Goal: Communication & Community: Answer question/provide support

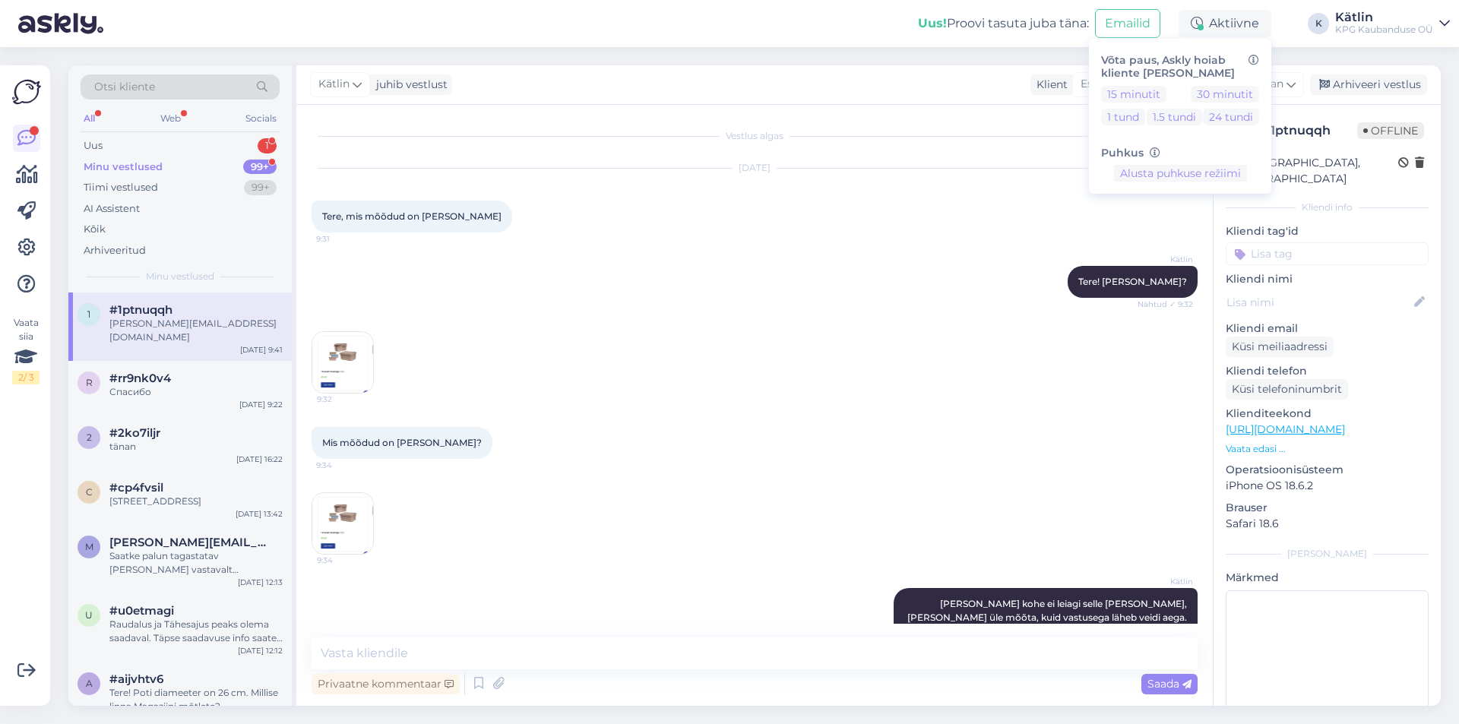
scroll to position [92, 0]
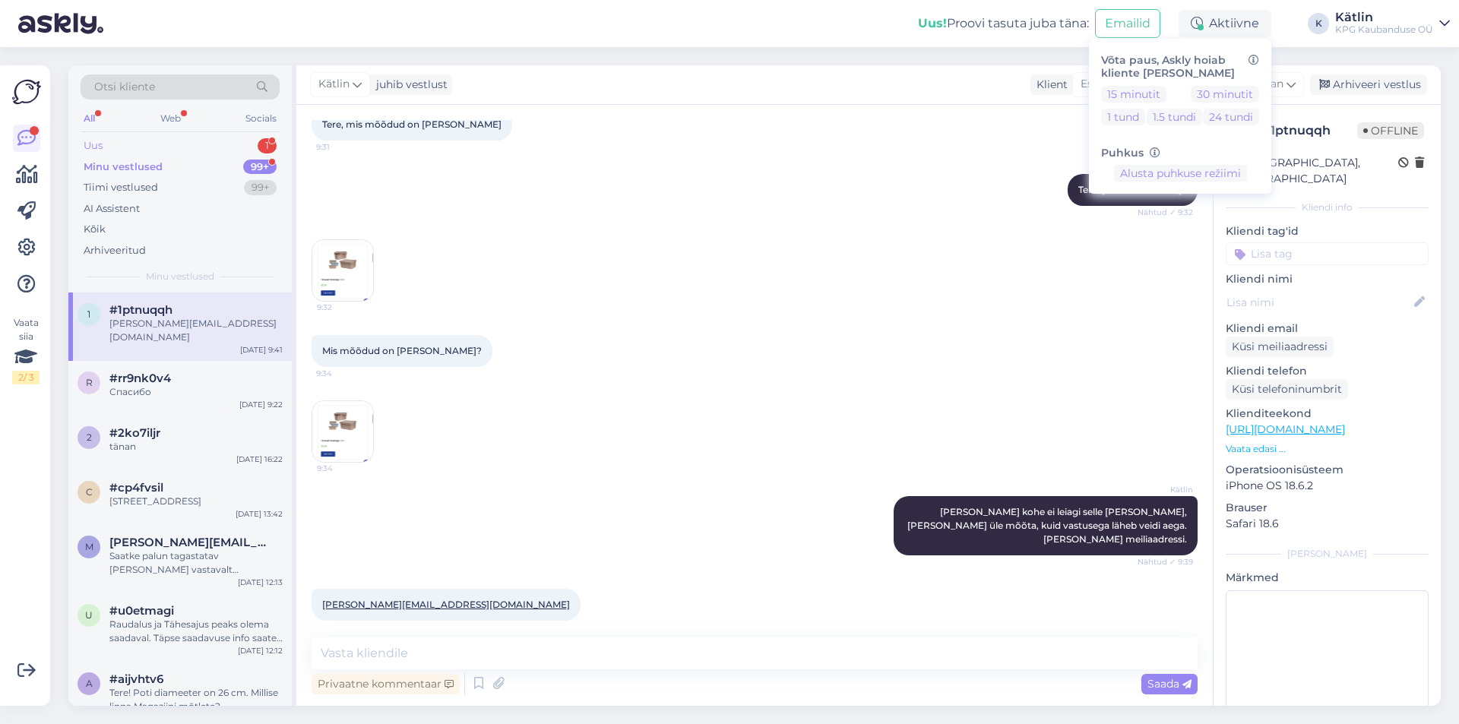
click at [163, 144] on div "Uus 1" at bounding box center [180, 145] width 199 height 21
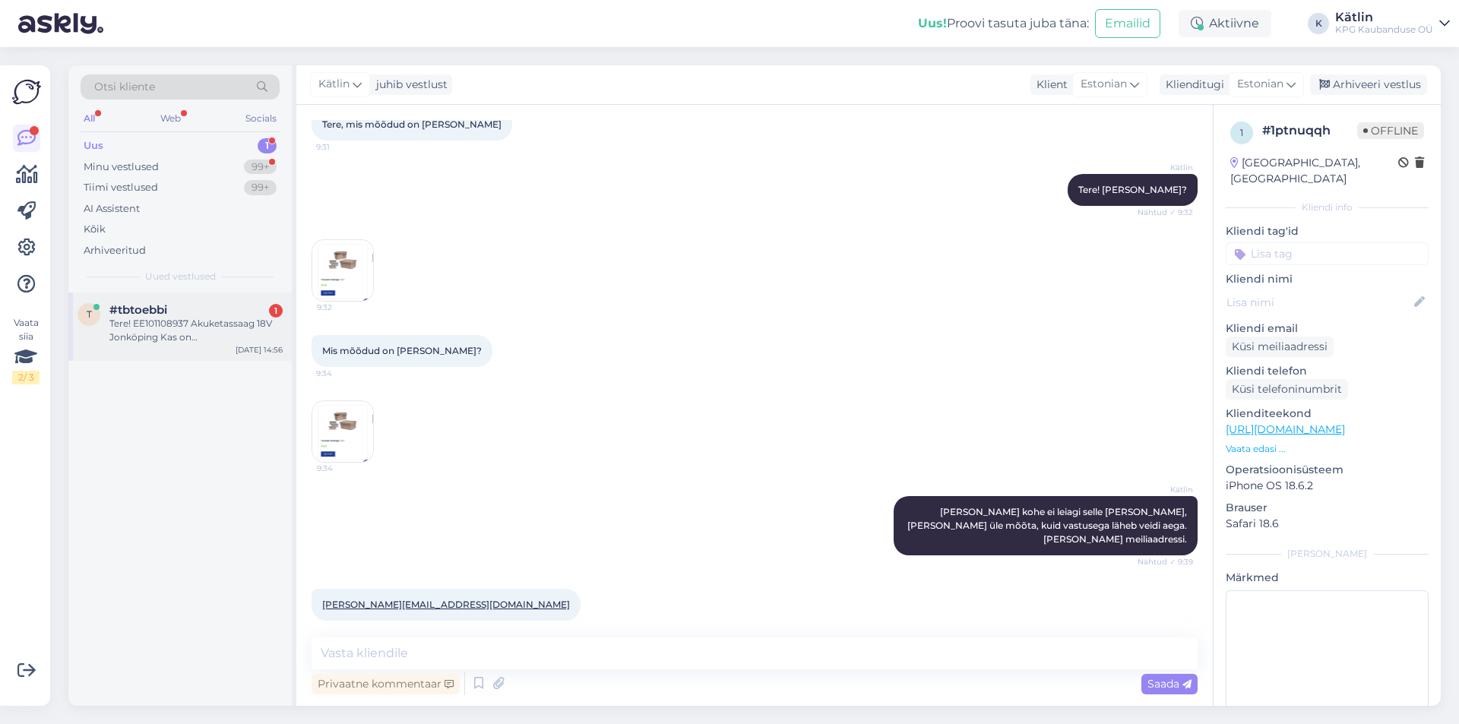
click at [211, 315] on div "#tbtoebbi 1" at bounding box center [195, 310] width 173 height 14
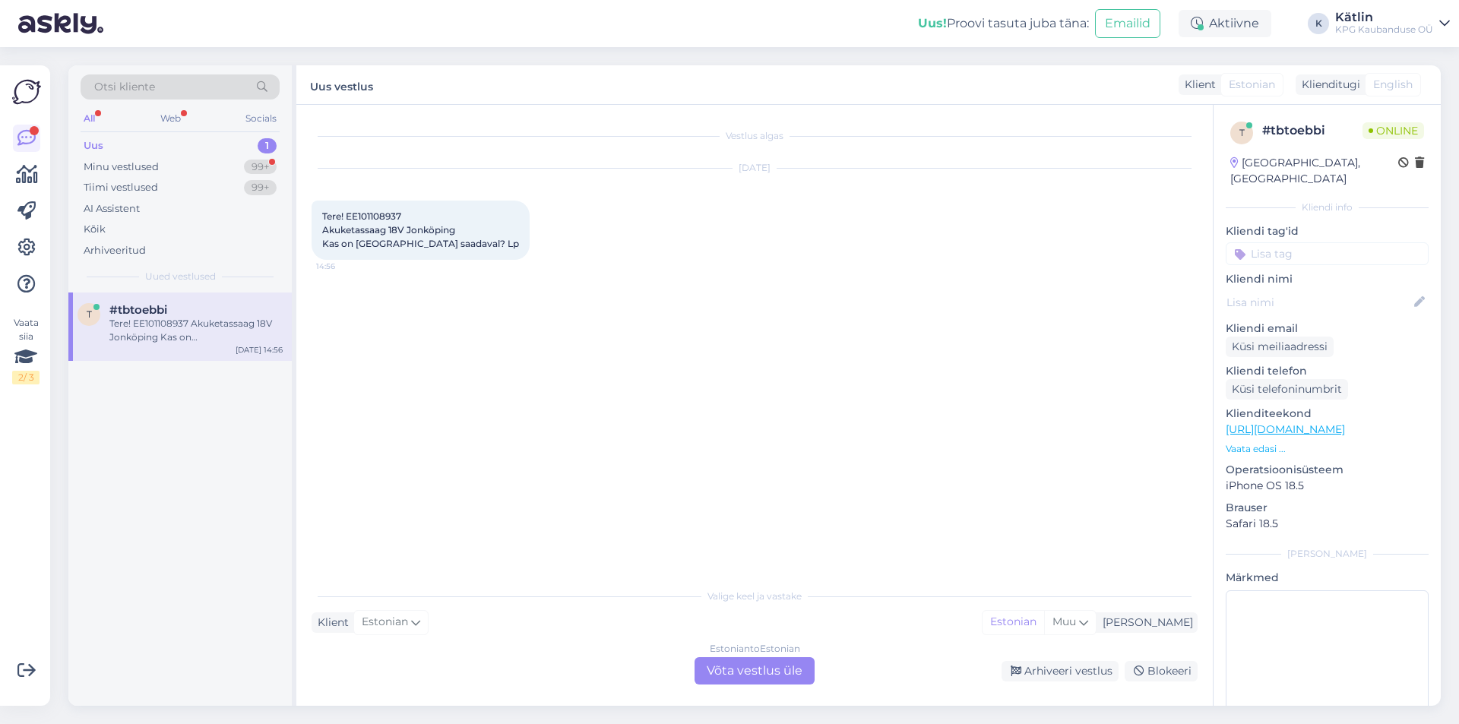
click at [735, 674] on div "Estonian to Estonian Võta vestlus üle" at bounding box center [755, 671] width 120 height 27
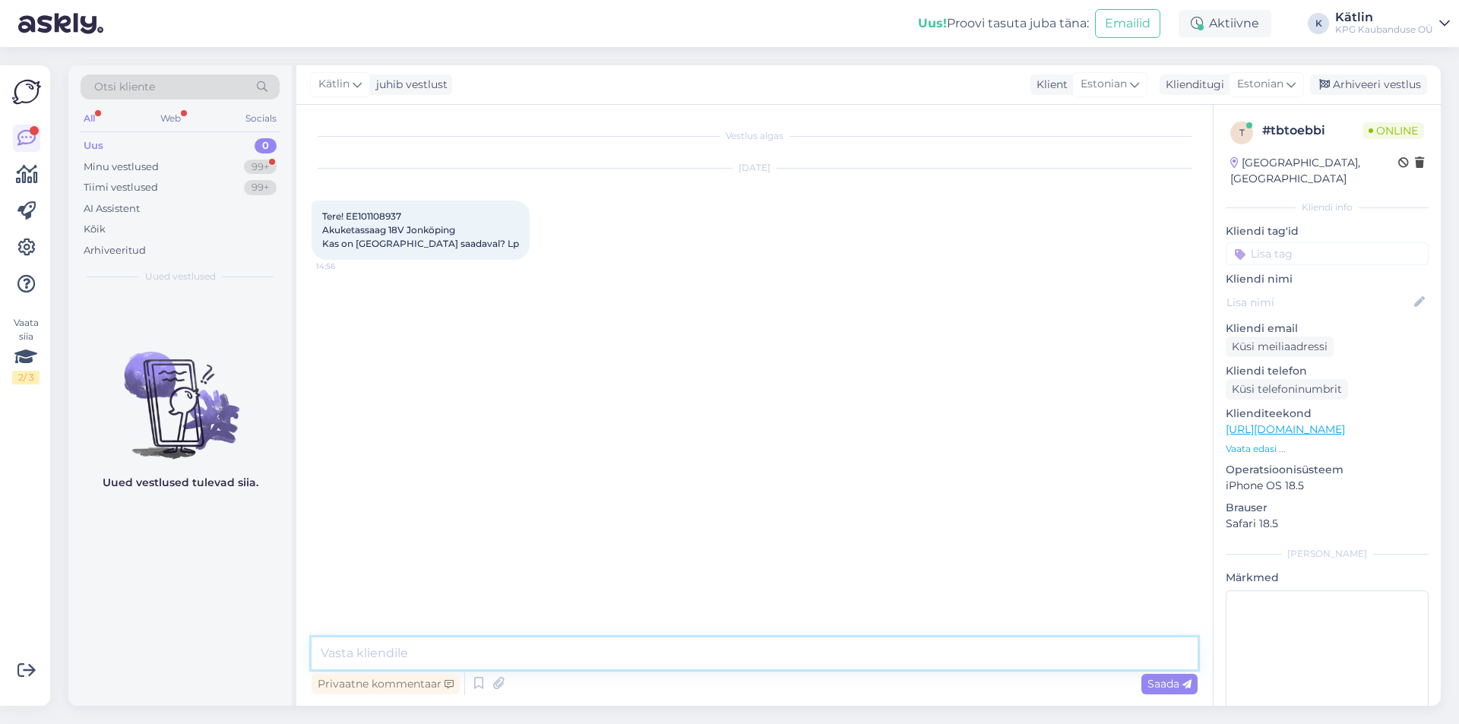
click at [727, 650] on textarea at bounding box center [755, 654] width 886 height 32
type textarea "Tere!"
drag, startPoint x: 320, startPoint y: 229, endPoint x: 382, endPoint y: 236, distance: 62.7
click at [385, 236] on div "Tere! EE101108937 Akuketassaag 18V Jonköping Kas on [GEOGRAPHIC_DATA] saadaval?…" at bounding box center [421, 230] width 218 height 59
copy span "Akuketassaag"
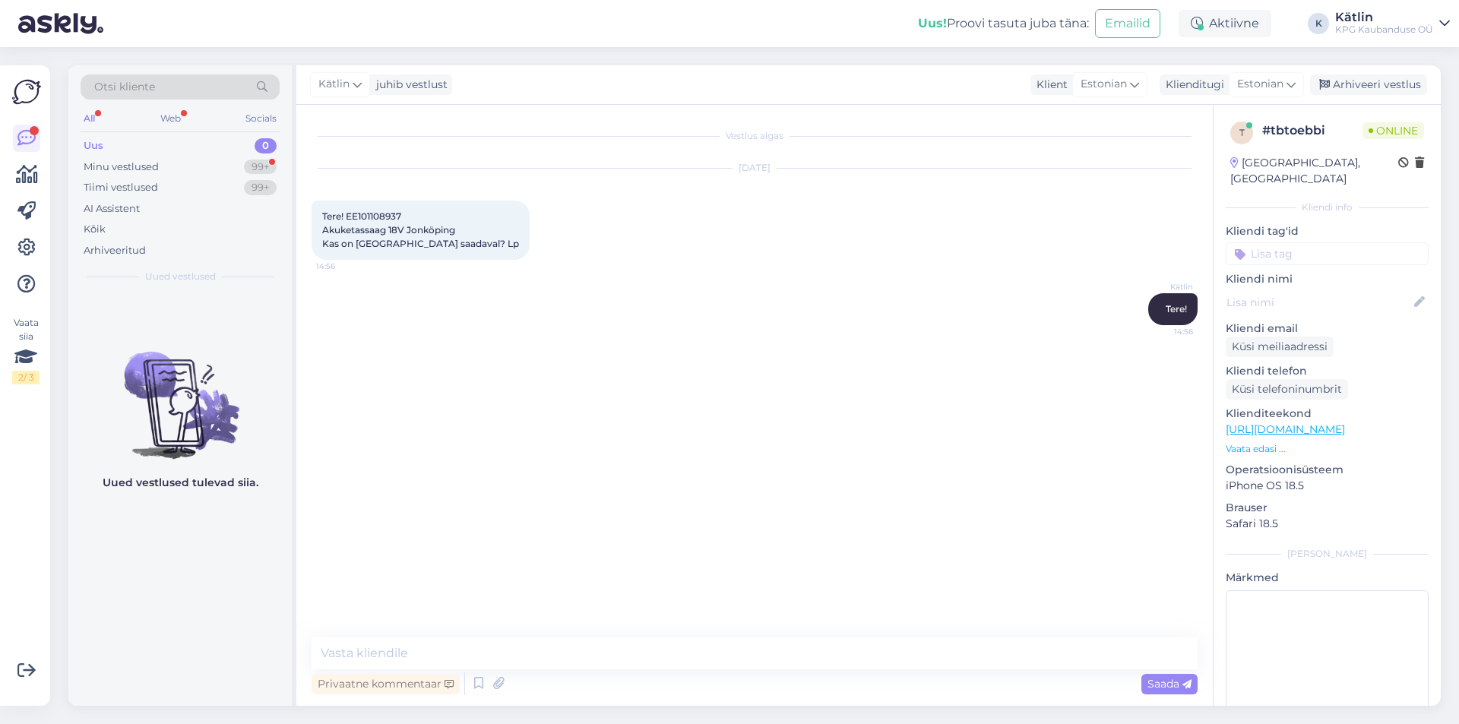
click at [536, 430] on div "Vestlus algas [DATE] Tere! EE101108937 Akuketassaag 18V Jonköping Kas on [GEOGR…" at bounding box center [762, 372] width 900 height 504
click at [452, 662] on textarea at bounding box center [755, 654] width 886 height 32
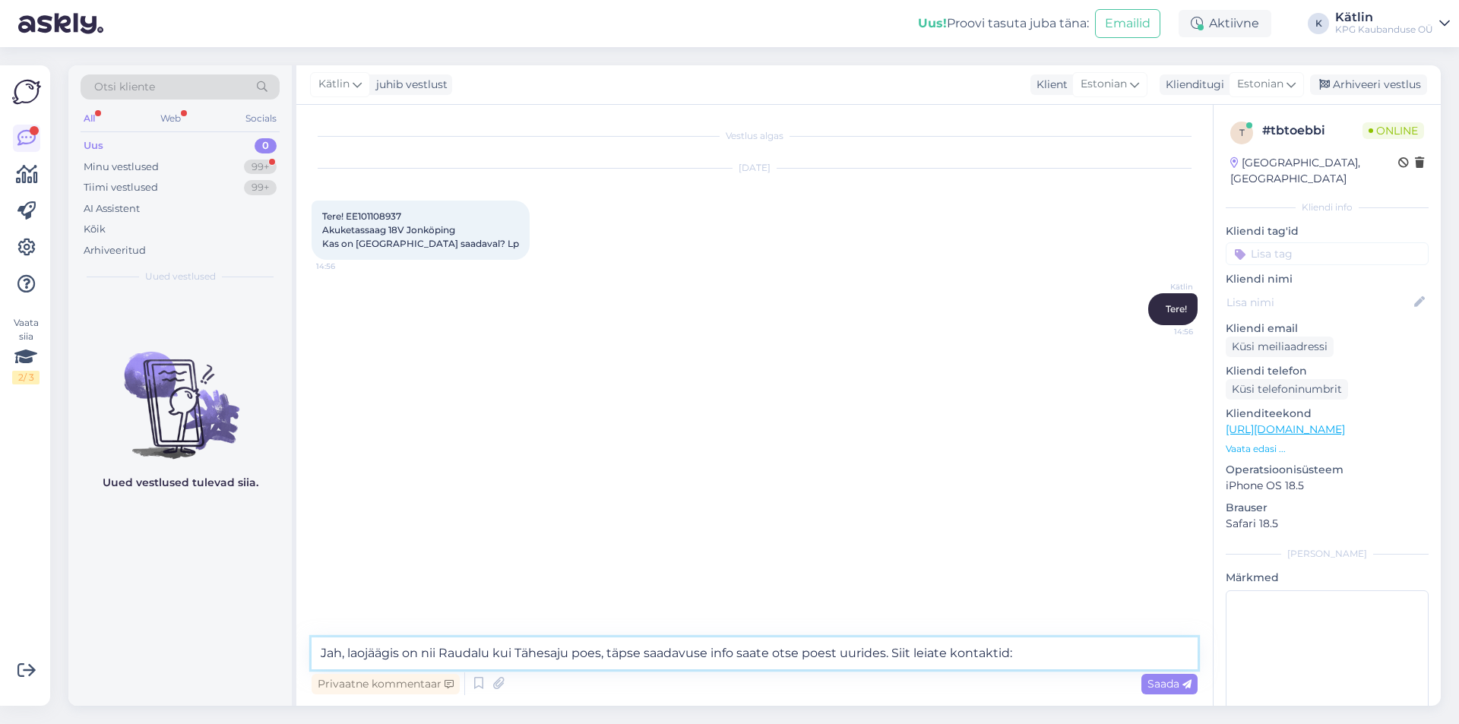
paste textarea "[URL][DOMAIN_NAME]"
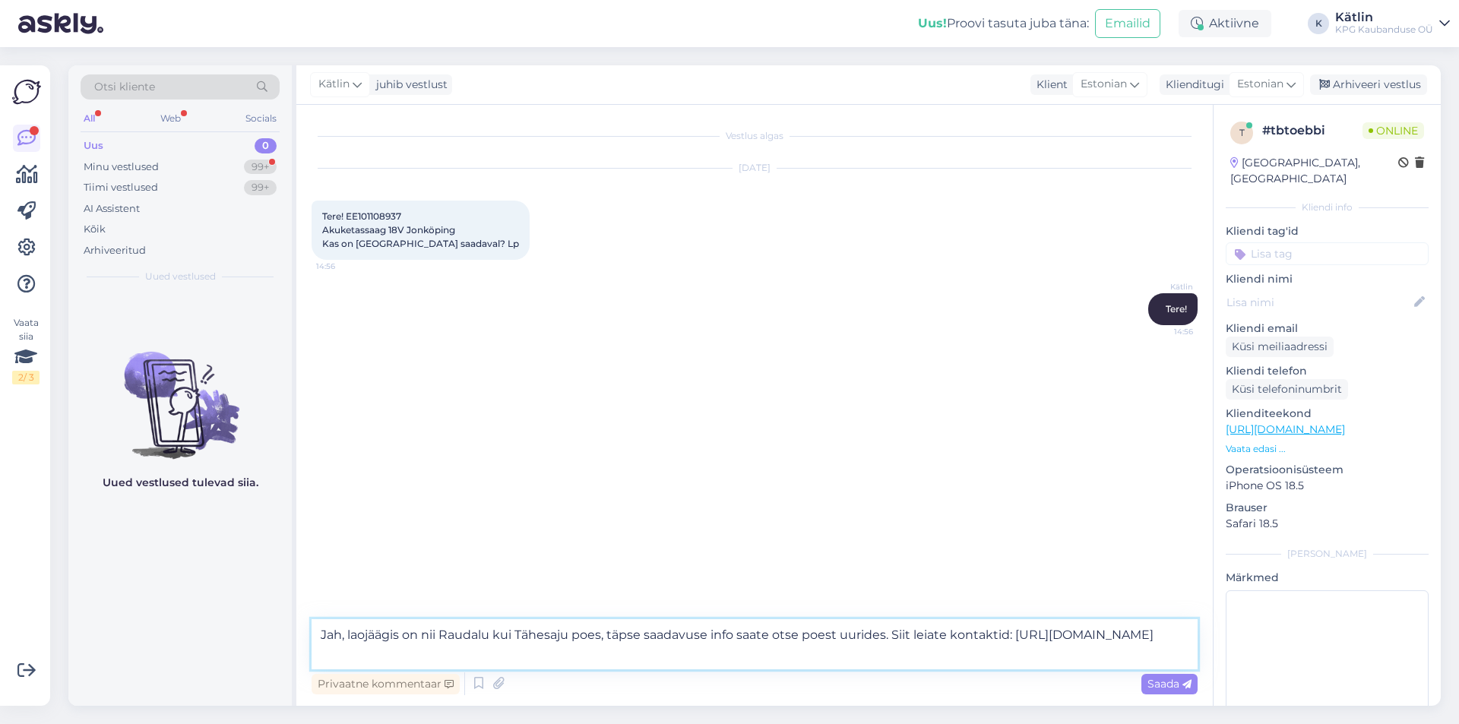
click at [895, 642] on textarea "Jah, laojäägis on nii Raudalu kui Tähesaju poes, täpse saadavuse info saate ots…" at bounding box center [755, 645] width 886 height 50
type textarea "Jah, laojäägis on nii Raudalu kui Tähesaju poes, täpse saadavuse info saate ots…"
click at [895, 642] on textarea "Jah, laojäägis on nii Raudalu kui Tähesaju poes, täpse saadavuse info saate ots…" at bounding box center [755, 645] width 886 height 50
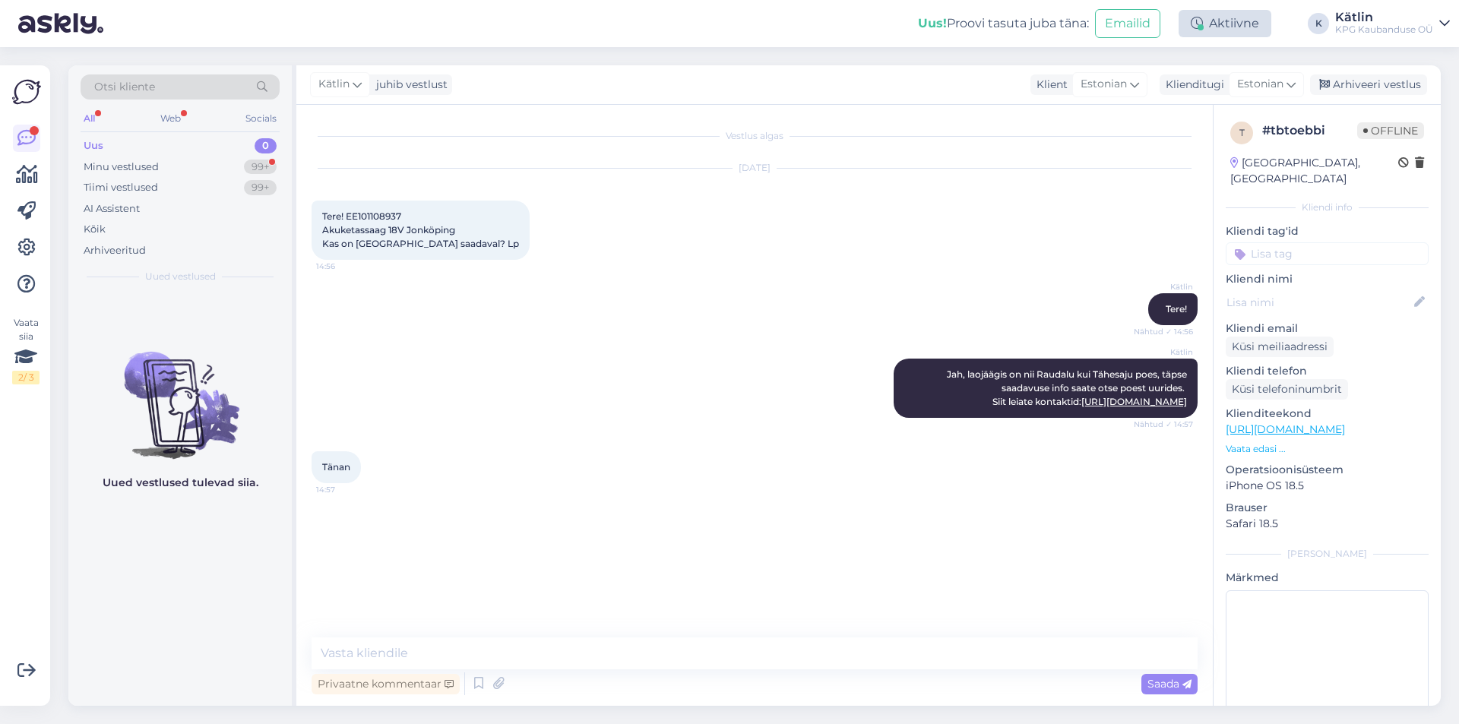
click at [1228, 19] on div "Aktiivne" at bounding box center [1225, 23] width 93 height 27
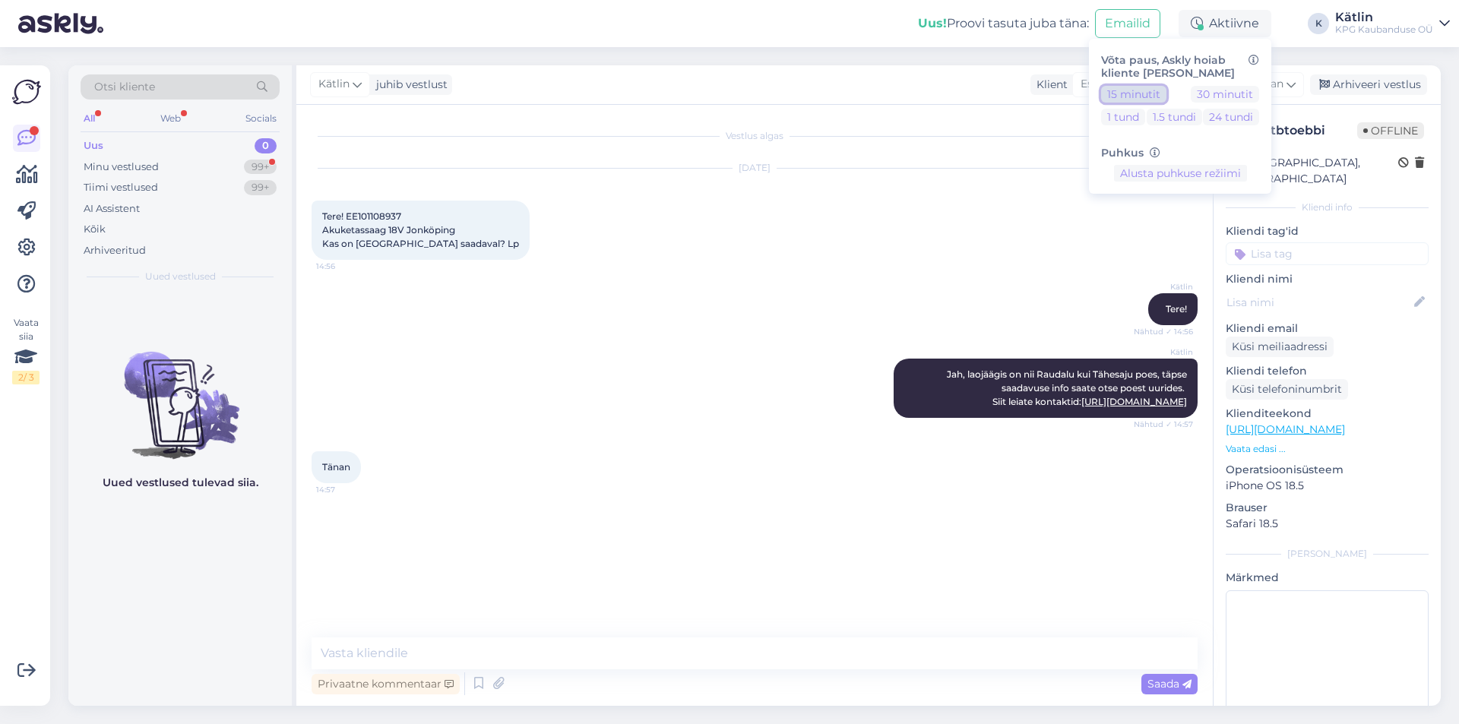
click at [1143, 86] on button "15 minutit" at bounding box center [1133, 94] width 65 height 17
